Goal: Task Accomplishment & Management: Complete application form

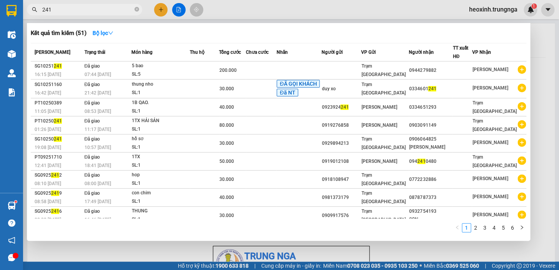
scroll to position [46, 0]
click at [161, 14] on div at bounding box center [279, 135] width 559 height 270
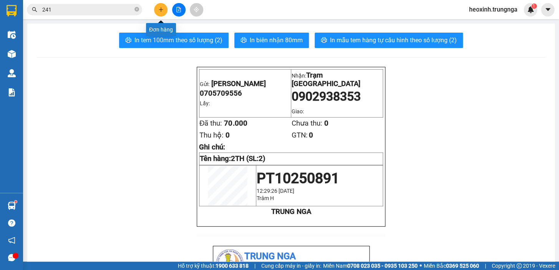
click at [157, 11] on button at bounding box center [160, 9] width 13 height 13
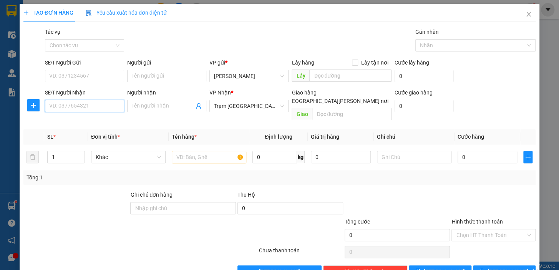
click at [70, 106] on input "SĐT Người Nhận" at bounding box center [84, 106] width 79 height 12
paste input "0385693216"
type input "0385693216"
click at [183, 151] on input "text" at bounding box center [209, 157] width 75 height 12
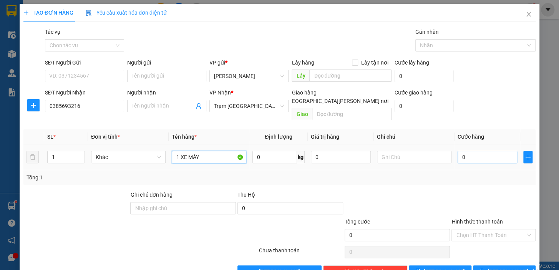
type input "1 XE MÁY"
click at [461, 151] on input "0" at bounding box center [487, 157] width 60 height 12
type input "2"
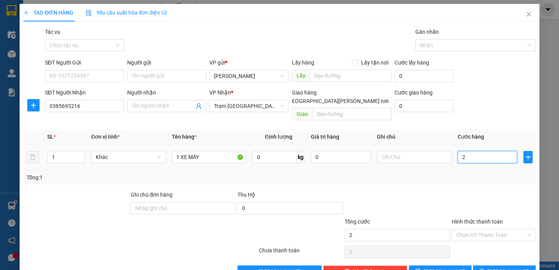
type input "25"
type input "250"
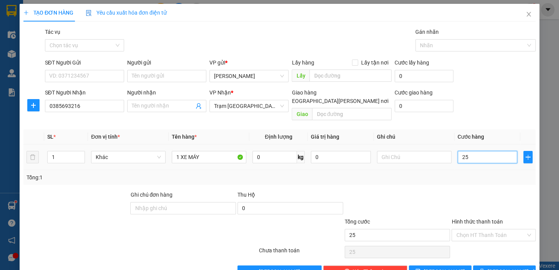
type input "250"
type input "250.000"
click at [389, 151] on input "text" at bounding box center [414, 157] width 75 height 12
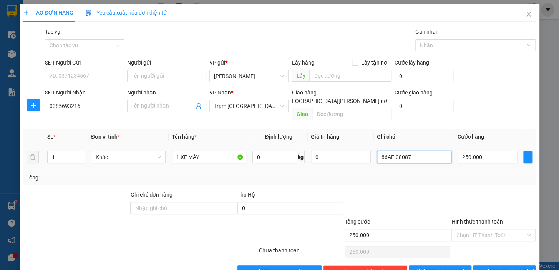
click at [379, 151] on input "86AE-08087" at bounding box center [414, 157] width 75 height 12
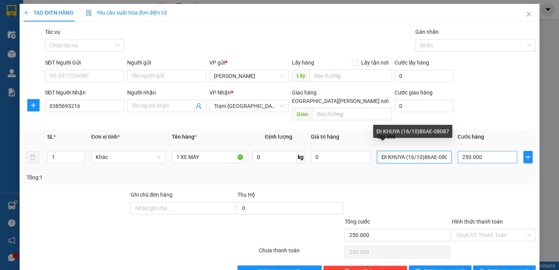
scroll to position [0, 6]
drag, startPoint x: 421, startPoint y: 148, endPoint x: 462, endPoint y: 152, distance: 41.7
click at [462, 152] on tr "1 Khác 1 XE MÁY 0 kg 0 ĐI KHUYA (16/10)86AE-08087 250.000" at bounding box center [279, 157] width 512 height 26
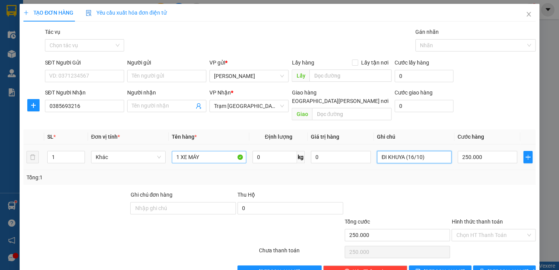
type input "ĐI KHUYA (16/10)"
click at [214, 151] on input "1 XE MÁY" at bounding box center [209, 157] width 75 height 12
paste input "86AE-08087"
type input "1 XE MÁY 86AE-08087"
click at [480, 229] on input "Hình thức thanh toán" at bounding box center [491, 235] width 70 height 12
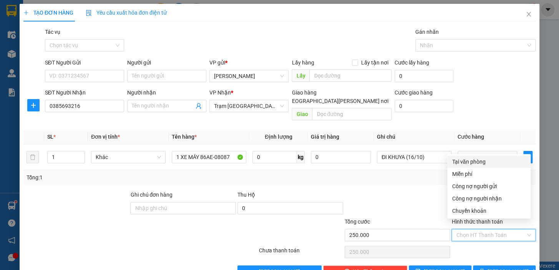
click at [481, 164] on div "Tại văn phòng" at bounding box center [489, 161] width 74 height 8
type input "0"
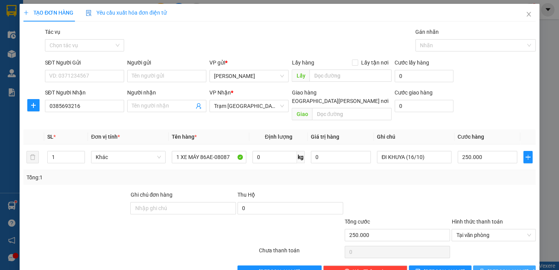
click at [480, 265] on button "[PERSON_NAME] và In" at bounding box center [504, 271] width 63 height 12
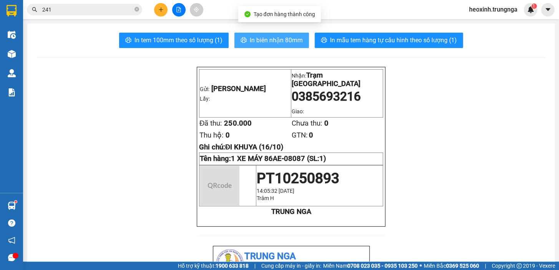
click at [280, 38] on span "In biên nhận 80mm" at bounding box center [276, 40] width 53 height 10
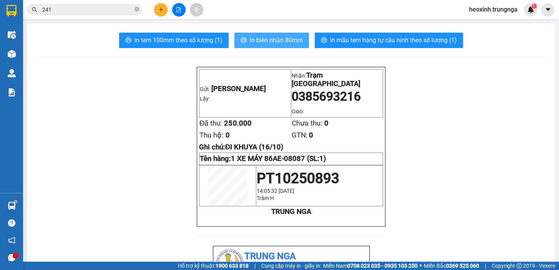
click at [279, 38] on span "In biên nhận 80mm" at bounding box center [276, 40] width 53 height 10
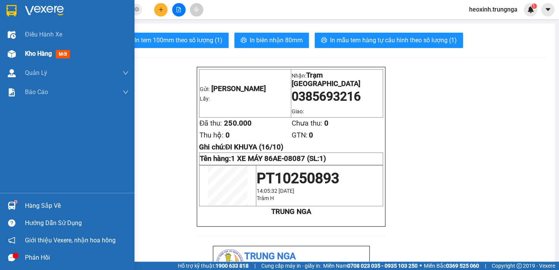
click at [47, 57] on span "Kho hàng" at bounding box center [38, 53] width 27 height 7
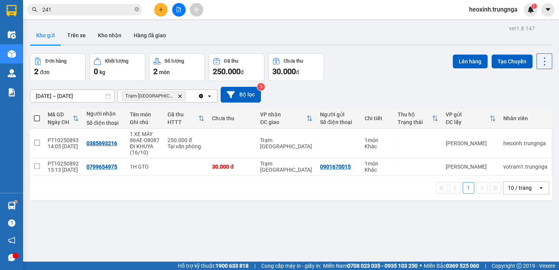
click at [497, 9] on span "heoxinh.trungnga" at bounding box center [493, 10] width 61 height 10
click at [477, 24] on span "Đăng xuất" at bounding box center [496, 24] width 45 height 8
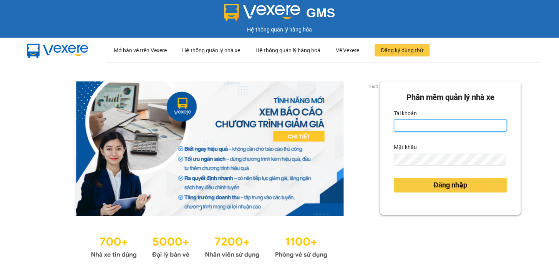
click at [398, 127] on input "Tài khoản" at bounding box center [450, 125] width 113 height 12
type input "ngocdieu.trungnga"
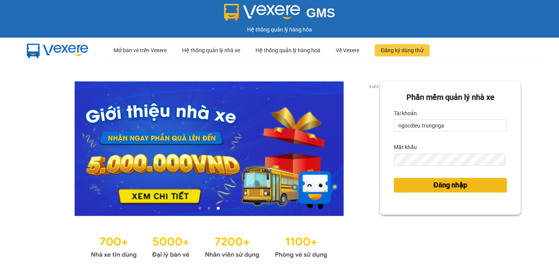
click at [407, 182] on button "Đăng nhập" at bounding box center [450, 185] width 113 height 15
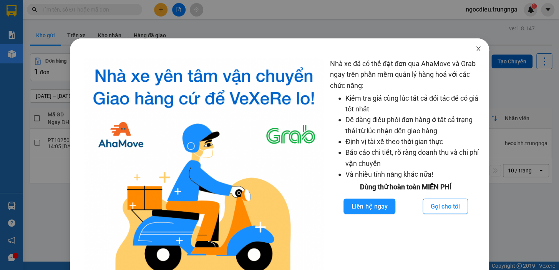
click at [475, 49] on icon "close" at bounding box center [478, 49] width 6 height 6
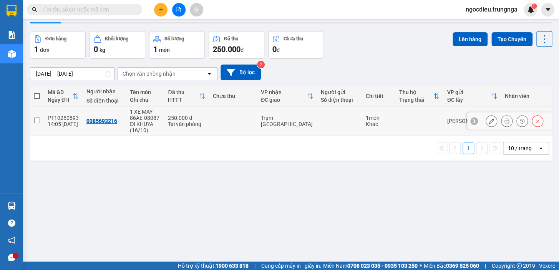
scroll to position [35, 0]
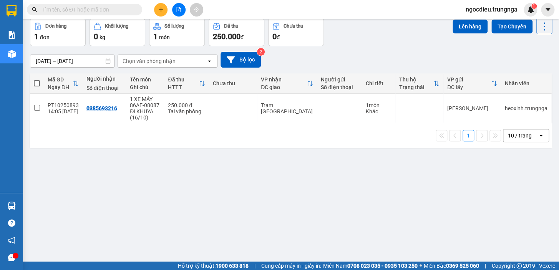
click at [504, 139] on div "10 / trang" at bounding box center [520, 135] width 35 height 12
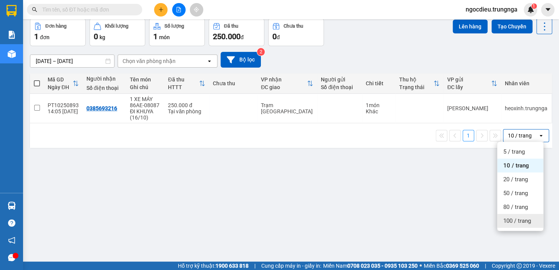
click at [507, 224] on div "100 / trang" at bounding box center [520, 221] width 46 height 14
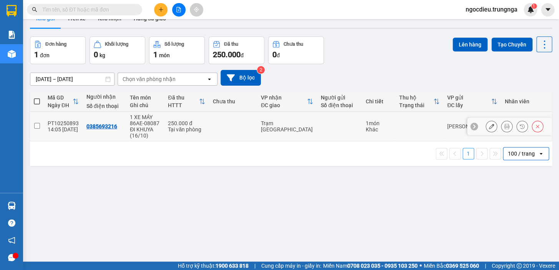
scroll to position [0, 0]
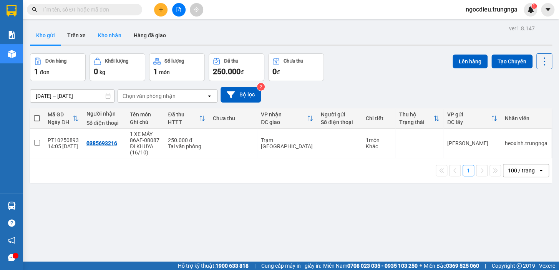
click at [113, 30] on button "Kho nhận" at bounding box center [110, 35] width 36 height 18
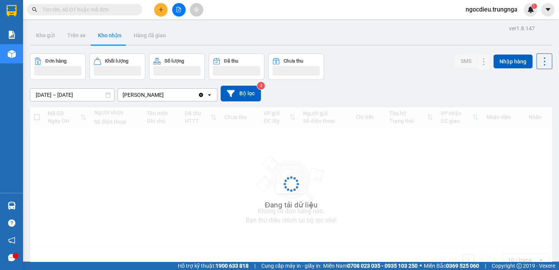
click at [71, 10] on input "text" at bounding box center [87, 9] width 91 height 8
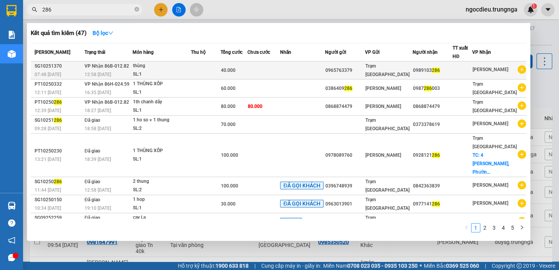
click at [114, 71] on div "12:58 [DATE]" at bounding box center [109, 74] width 48 height 8
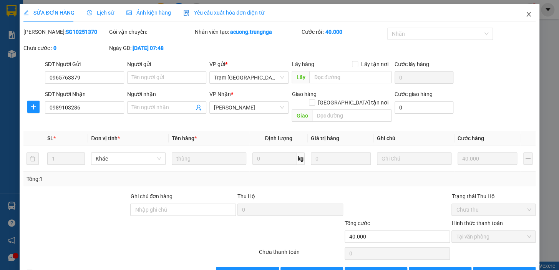
click at [525, 15] on icon "close" at bounding box center [528, 14] width 6 height 6
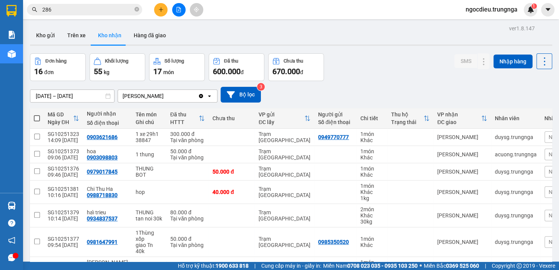
click at [64, 12] on input "286" at bounding box center [87, 9] width 91 height 8
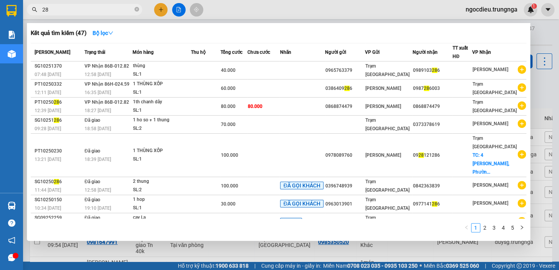
type input "2"
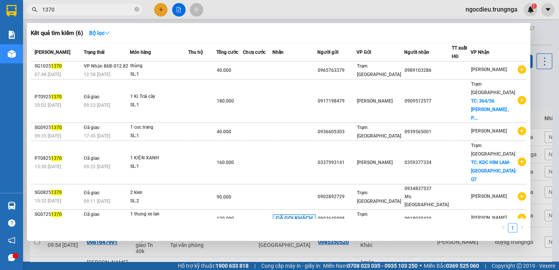
type input "1370"
click at [135, 7] on icon "close-circle" at bounding box center [136, 9] width 5 height 5
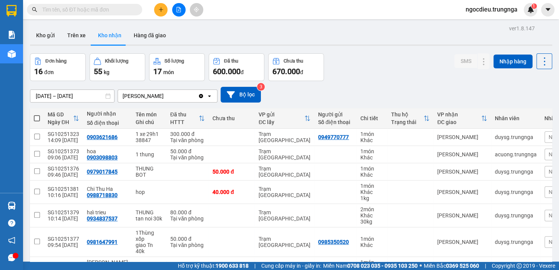
click at [225, 11] on div "Kết quả tìm kiếm ( 6 ) Bộ lọc Mã ĐH Trạng thái Món hàng Thu hộ Tổng cước Chưa c…" at bounding box center [279, 9] width 559 height 19
click at [96, 8] on input "text" at bounding box center [87, 9] width 91 height 8
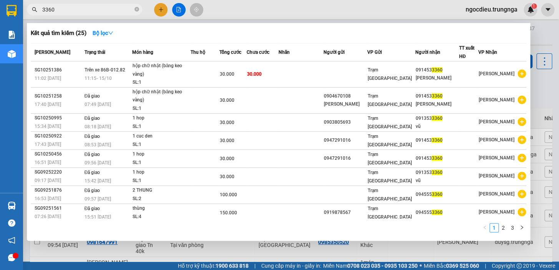
type input "3360"
click at [229, 8] on div at bounding box center [279, 135] width 559 height 270
click at [138, 9] on icon "close-circle" at bounding box center [136, 9] width 5 height 5
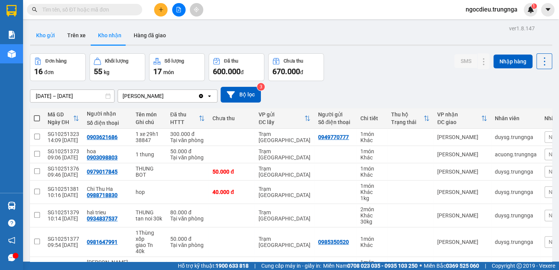
click at [46, 39] on button "Kho gửi" at bounding box center [45, 35] width 31 height 18
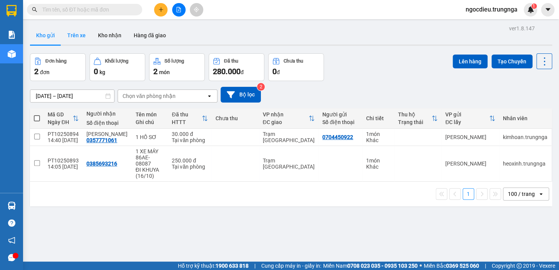
click at [83, 38] on button "Trên xe" at bounding box center [76, 35] width 31 height 18
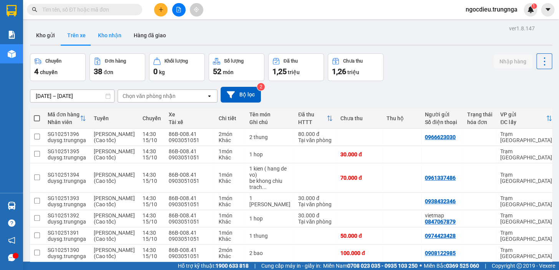
click at [111, 37] on button "Kho nhận" at bounding box center [110, 35] width 36 height 18
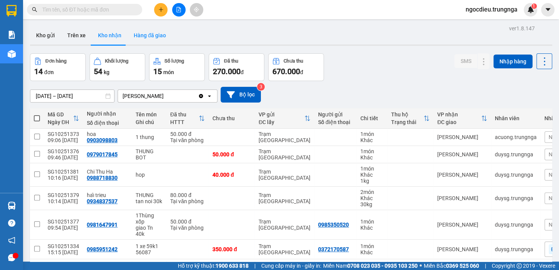
click at [144, 36] on button "Hàng đã giao" at bounding box center [150, 35] width 45 height 18
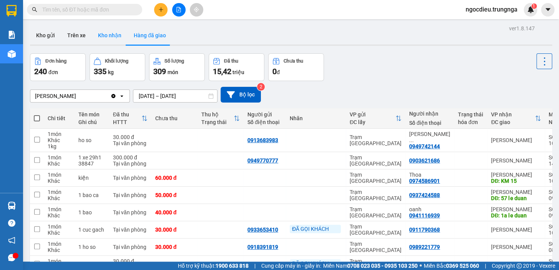
click at [111, 38] on button "Kho nhận" at bounding box center [110, 35] width 36 height 18
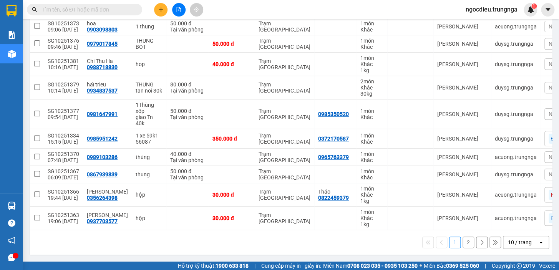
scroll to position [113, 0]
click at [517, 245] on div "10 / trang" at bounding box center [520, 243] width 24 height 8
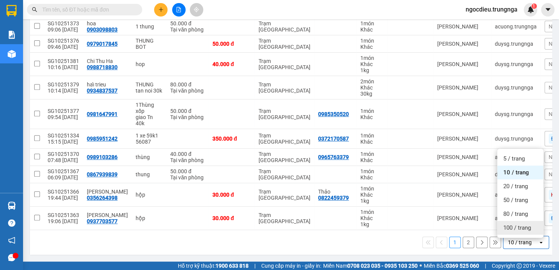
click at [512, 224] on span "100 / trang" at bounding box center [517, 228] width 28 height 8
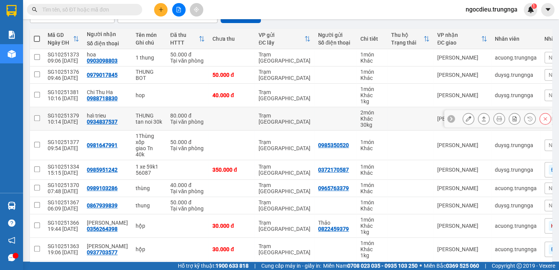
scroll to position [0, 0]
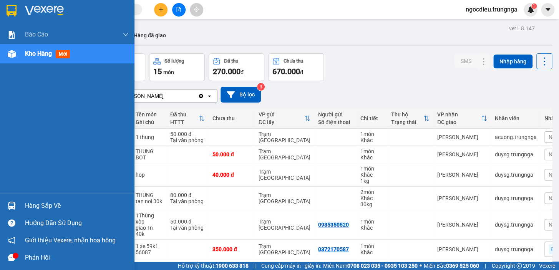
click at [38, 52] on span "Kho hàng" at bounding box center [38, 53] width 27 height 7
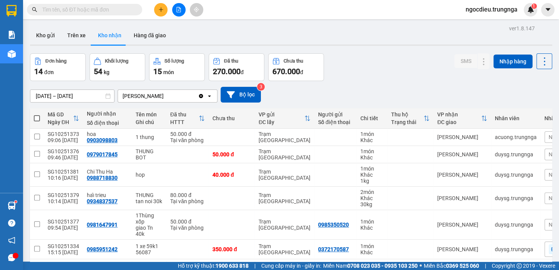
click at [162, 10] on icon "plus" at bounding box center [160, 9] width 5 height 5
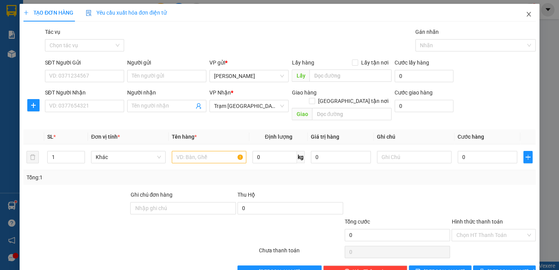
click at [525, 16] on icon "close" at bounding box center [528, 14] width 6 height 6
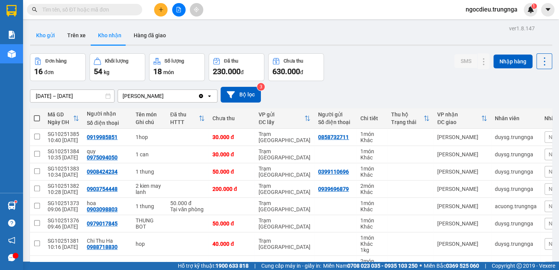
click at [47, 34] on button "Kho gửi" at bounding box center [45, 35] width 31 height 18
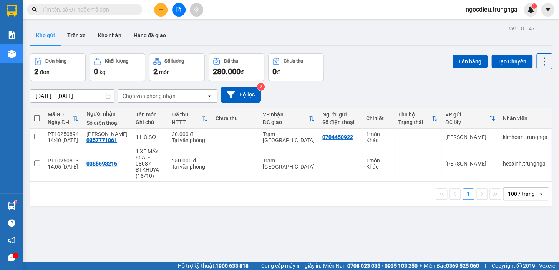
click at [165, 91] on div "Chọn văn phòng nhận" at bounding box center [162, 96] width 88 height 12
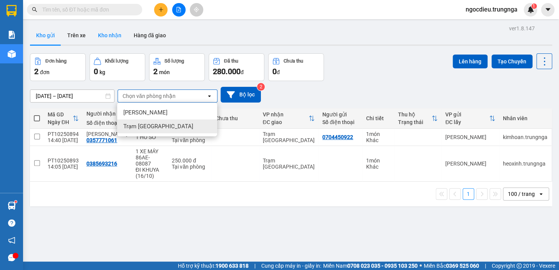
drag, startPoint x: 159, startPoint y: 125, endPoint x: 119, endPoint y: 43, distance: 91.4
click at [157, 126] on div "Trạm [GEOGRAPHIC_DATA]" at bounding box center [167, 126] width 100 height 14
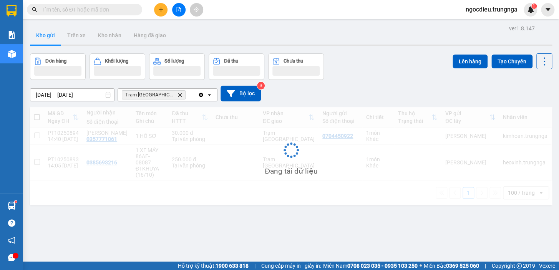
click at [158, 11] on icon "plus" at bounding box center [160, 9] width 5 height 5
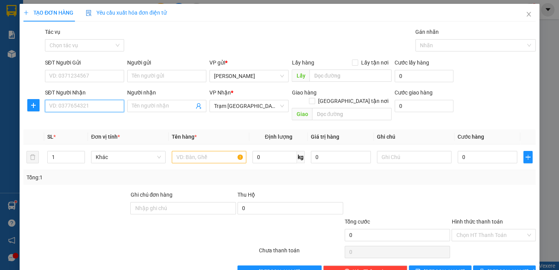
click at [81, 111] on input "SĐT Người Nhận" at bounding box center [84, 106] width 79 height 12
type input "0913644077"
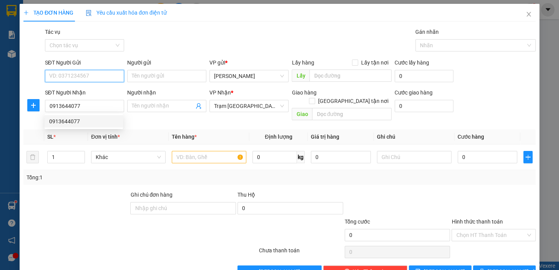
click at [91, 76] on input "SĐT Người Gửi" at bounding box center [84, 76] width 79 height 12
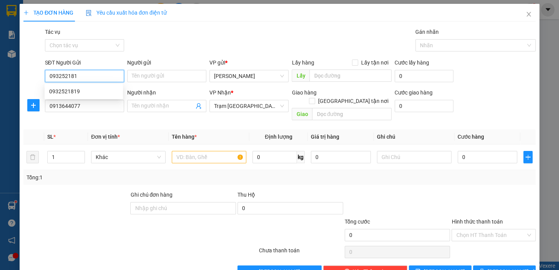
type input "0932521819"
click at [62, 93] on div "0932521819" at bounding box center [83, 91] width 69 height 8
type input "50.000"
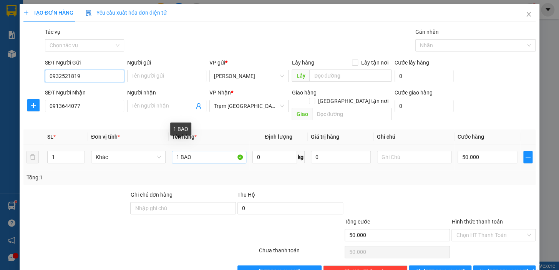
type input "0932521819"
click at [197, 151] on input "1 BAO" at bounding box center [209, 157] width 75 height 12
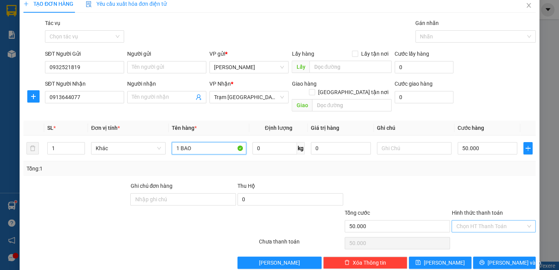
scroll to position [14, 0]
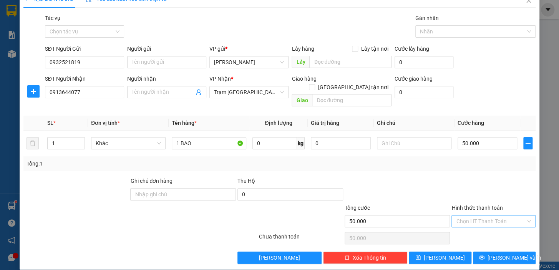
click at [471, 215] on input "Hình thức thanh toán" at bounding box center [491, 221] width 70 height 12
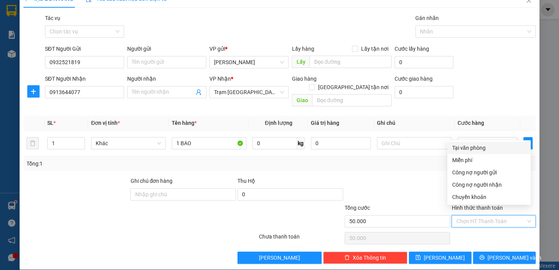
click at [467, 149] on div "Tại văn phòng" at bounding box center [489, 148] width 74 height 8
type input "0"
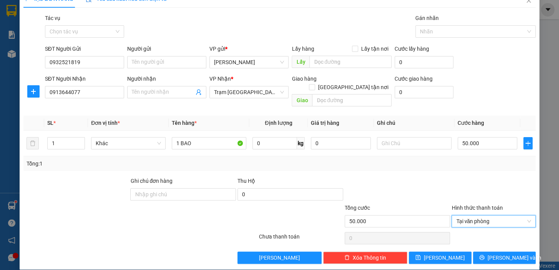
click at [507, 255] on div "TẠO ĐƠN HÀNG Yêu cầu xuất hóa đơn điện tử Transit Pickup Surcharge Ids Transit …" at bounding box center [280, 130] width 520 height 280
click at [507, 254] on span "[PERSON_NAME] và In" at bounding box center [514, 258] width 54 height 8
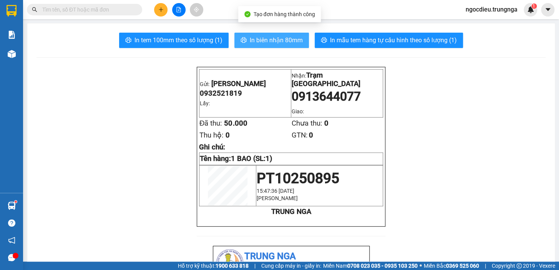
click at [272, 43] on span "In biên nhận 80mm" at bounding box center [276, 40] width 53 height 10
click at [272, 42] on span "In biên nhận 80mm" at bounding box center [276, 40] width 53 height 10
click at [250, 42] on span "In biên nhận 80mm" at bounding box center [276, 40] width 53 height 10
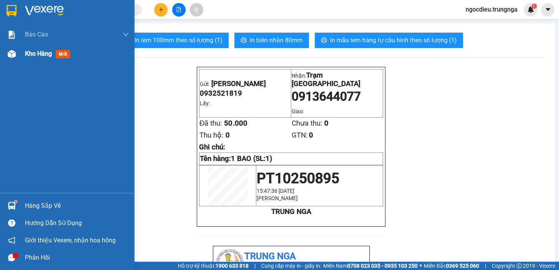
click at [33, 51] on span "Kho hàng" at bounding box center [38, 53] width 27 height 7
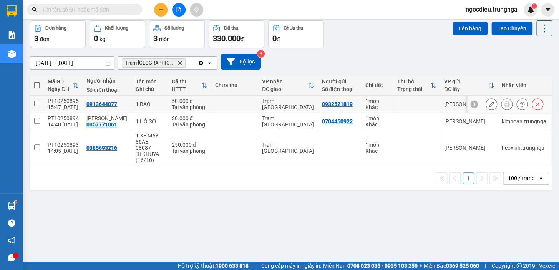
scroll to position [35, 0]
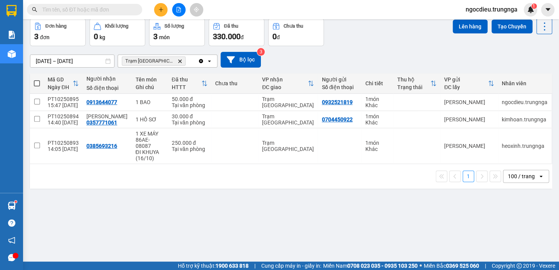
click at [530, 170] on div "100 / trang" at bounding box center [520, 176] width 35 height 12
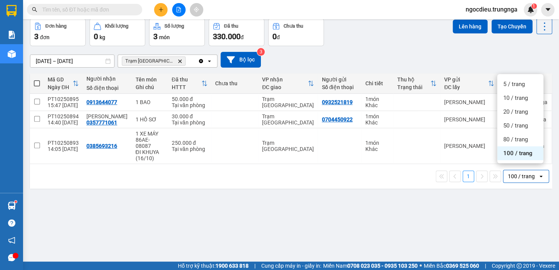
click at [513, 154] on span "100 / trang" at bounding box center [517, 153] width 29 height 8
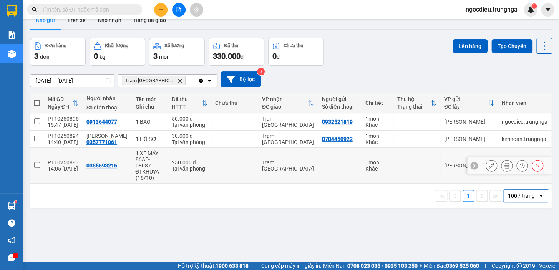
scroll to position [0, 0]
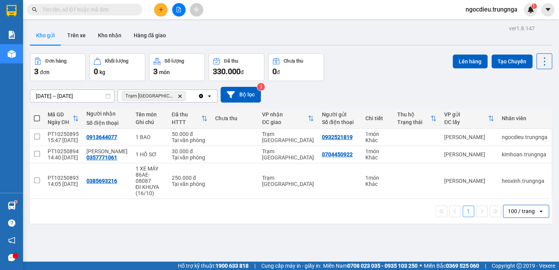
click at [530, 206] on div "100 / trang" at bounding box center [520, 211] width 35 height 12
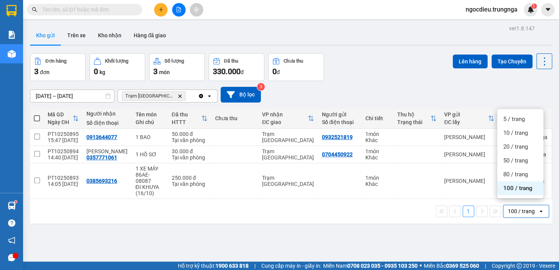
click at [509, 189] on span "100 / trang" at bounding box center [517, 188] width 29 height 8
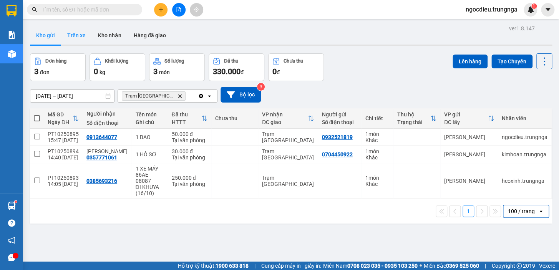
click at [72, 36] on button "Trên xe" at bounding box center [76, 35] width 31 height 18
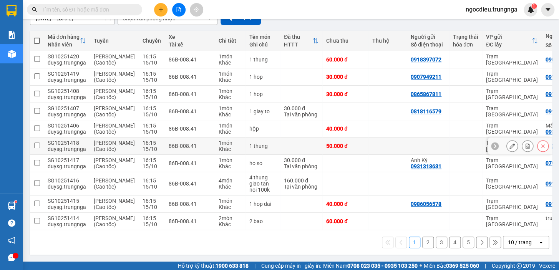
scroll to position [135, 0]
click at [522, 241] on div "10 / trang" at bounding box center [520, 243] width 24 height 8
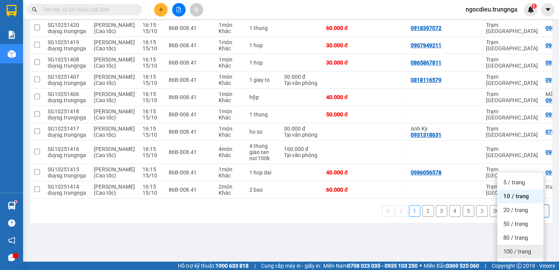
click at [528, 248] on span "100 / trang" at bounding box center [517, 252] width 28 height 8
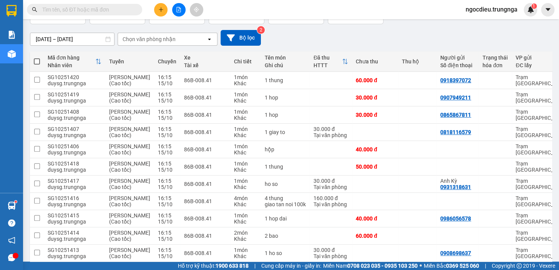
scroll to position [0, 0]
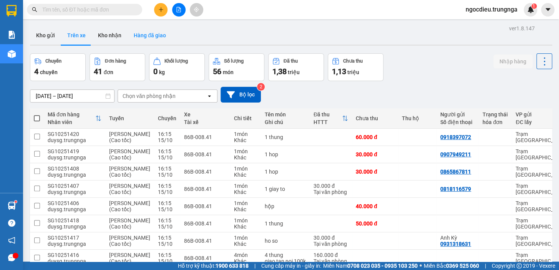
click at [148, 37] on button "Hàng đã giao" at bounding box center [150, 35] width 45 height 18
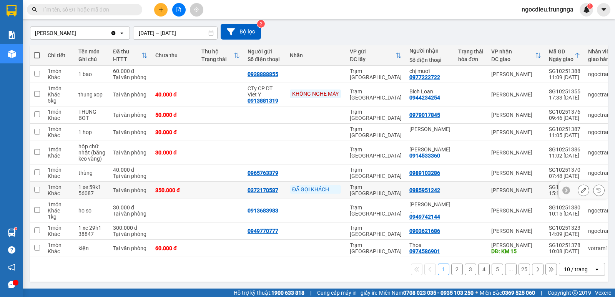
scroll to position [66, 0]
click at [559, 268] on icon "open" at bounding box center [596, 269] width 6 height 6
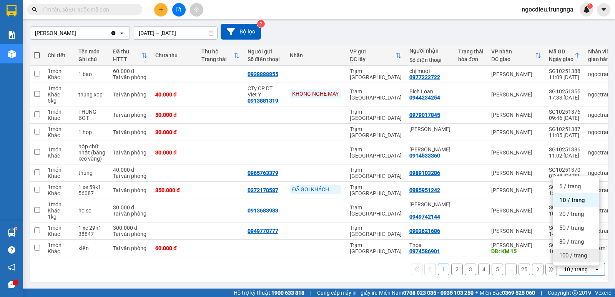
click at [559, 252] on span "100 / trang" at bounding box center [573, 256] width 28 height 8
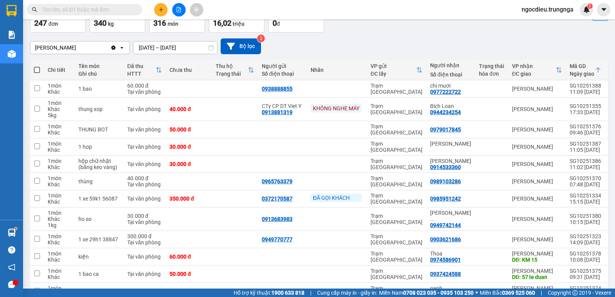
scroll to position [0, 0]
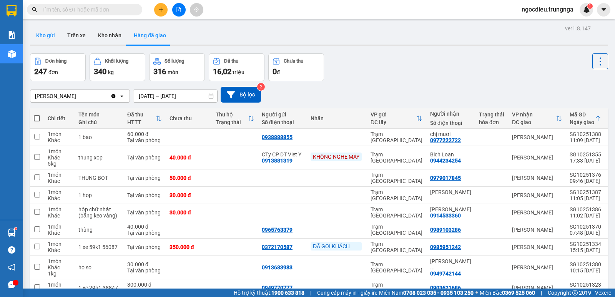
click at [53, 33] on button "Kho gửi" at bounding box center [45, 35] width 31 height 18
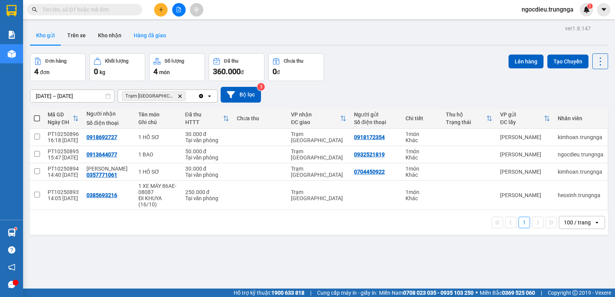
click at [156, 39] on button "Hàng đã giao" at bounding box center [150, 35] width 45 height 18
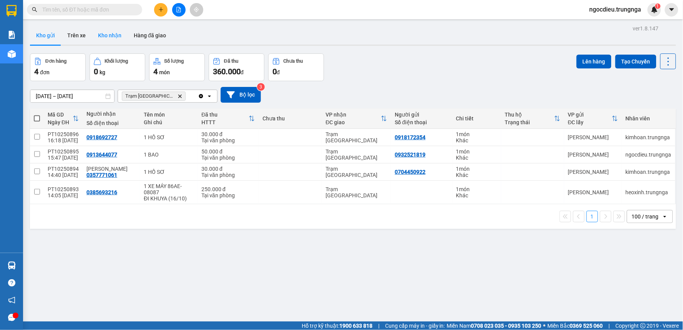
click at [123, 33] on button "Kho nhận" at bounding box center [110, 35] width 36 height 18
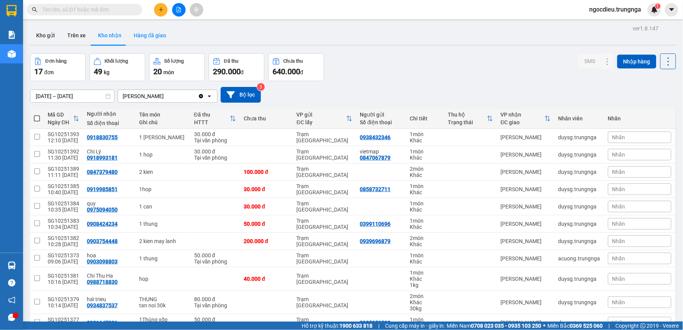
click at [160, 40] on button "Hàng đã giao" at bounding box center [150, 35] width 45 height 18
